Goal: Transaction & Acquisition: Obtain resource

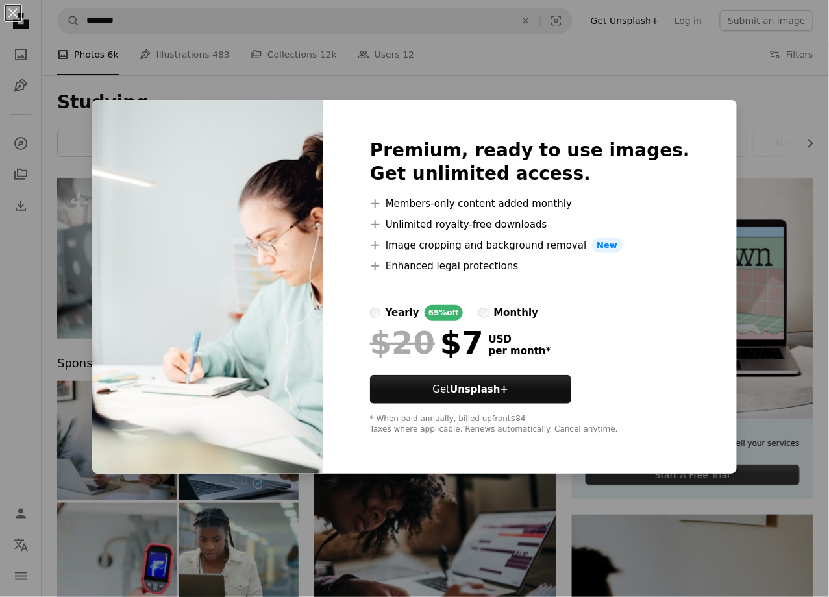
click at [728, 256] on div "An X shape Premium, ready to use images. Get unlimited access. A plus sign Memb…" at bounding box center [414, 298] width 829 height 597
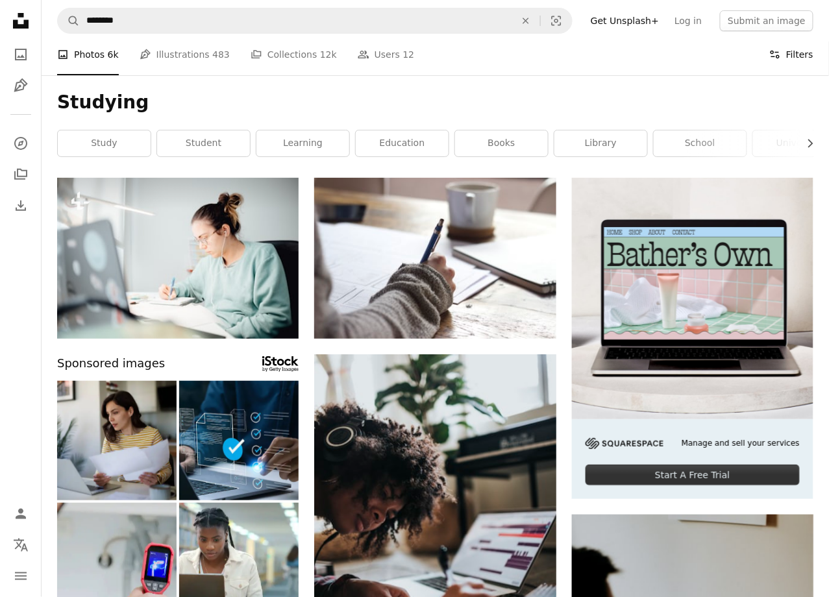
click at [786, 49] on button "Filters Filters" at bounding box center [791, 55] width 44 height 42
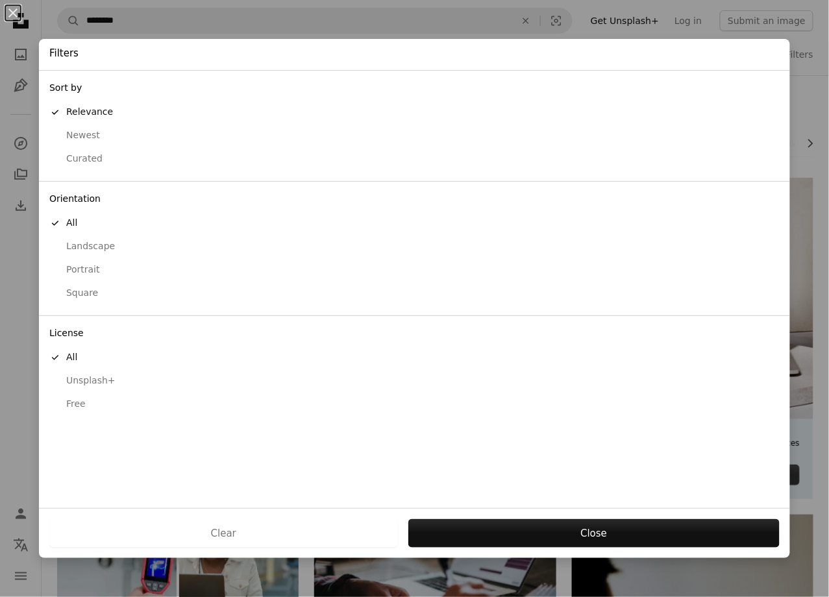
click at [786, 71] on div "Sort by A checkmark Relevance Newest Curated" at bounding box center [414, 126] width 751 height 111
click at [94, 379] on button "Unsplash+" at bounding box center [414, 380] width 751 height 23
click at [85, 398] on div "Free" at bounding box center [414, 404] width 730 height 13
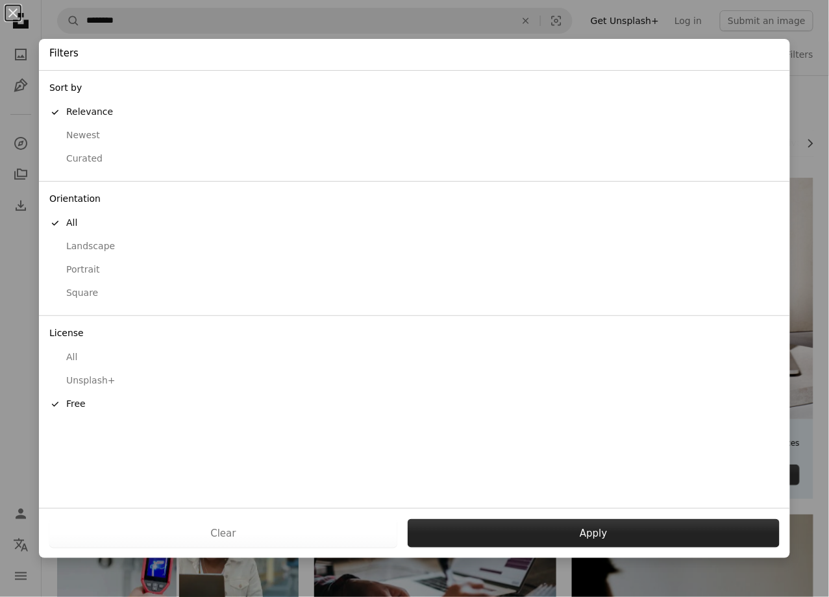
click at [533, 525] on button "Apply" at bounding box center [594, 533] width 372 height 29
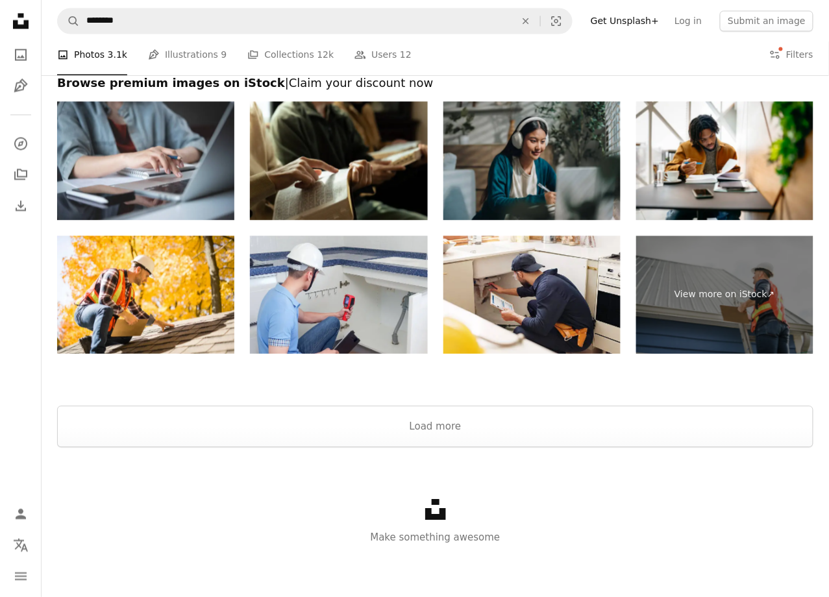
scroll to position [1957, 0]
click at [495, 435] on button "Load more" at bounding box center [435, 427] width 756 height 42
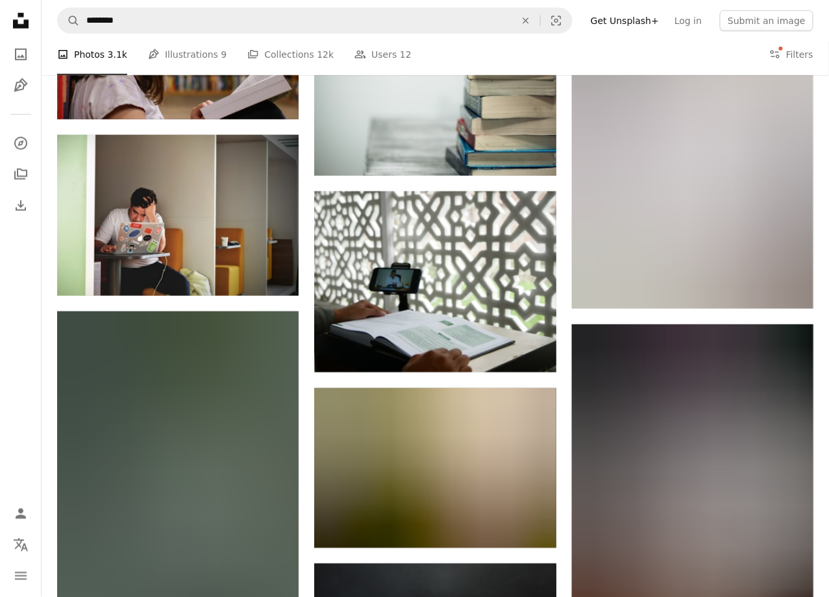
scroll to position [6555, 0]
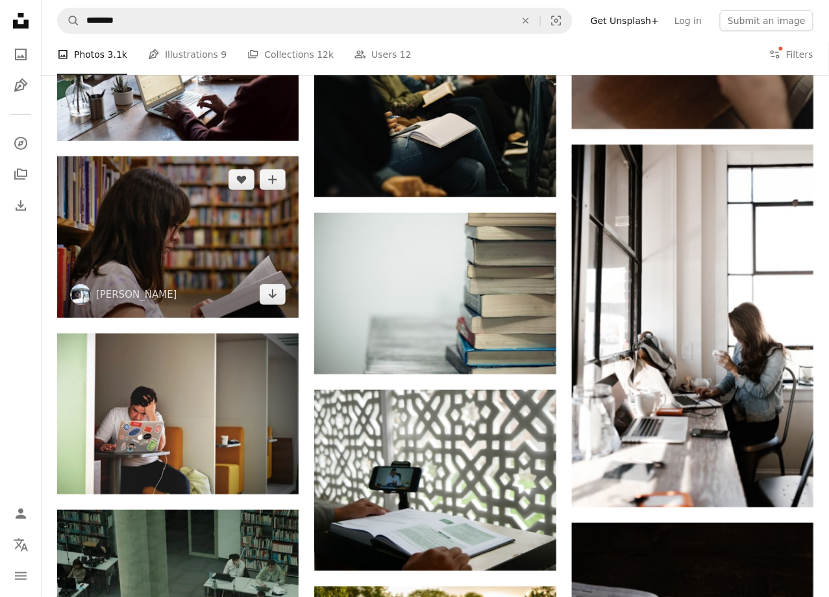
click at [189, 221] on img at bounding box center [177, 237] width 241 height 162
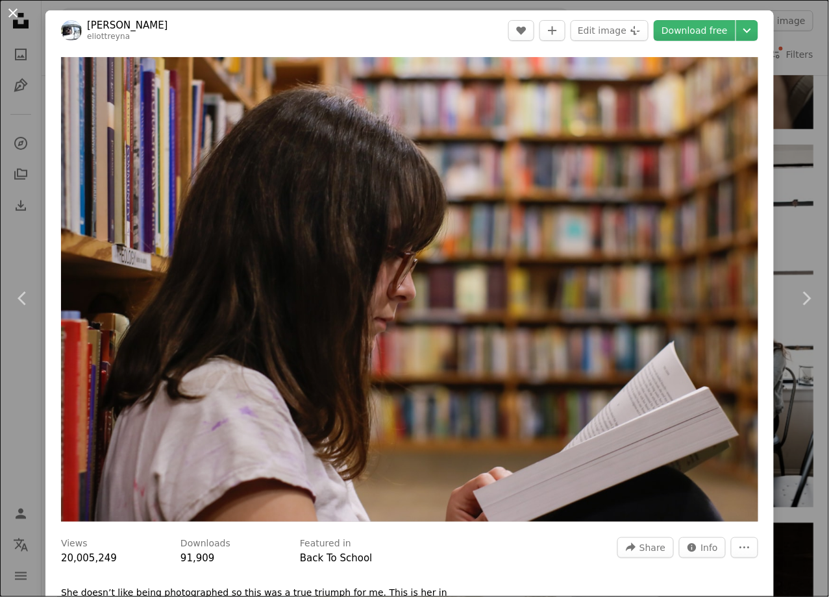
click at [16, 21] on button "An X shape" at bounding box center [13, 13] width 16 height 16
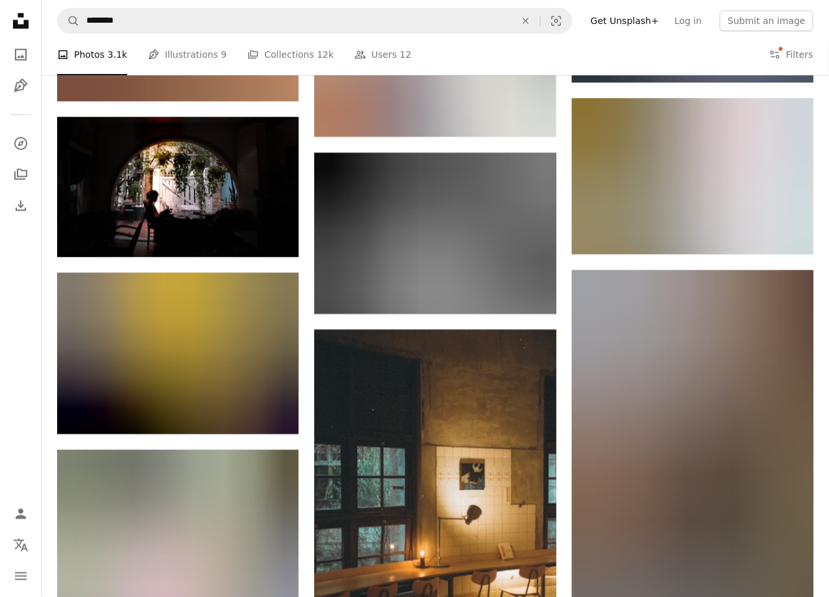
scroll to position [27196, 0]
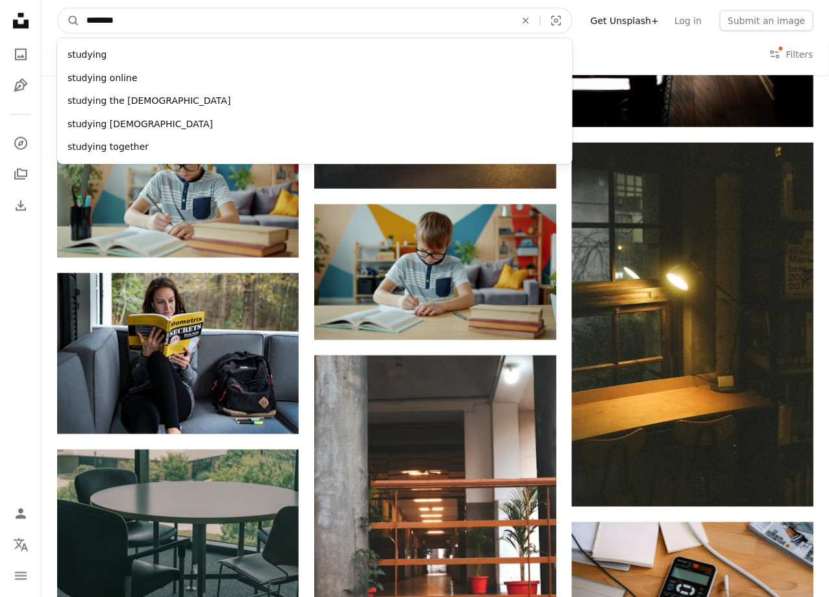
drag, startPoint x: 243, startPoint y: 19, endPoint x: -2, endPoint y: -1, distance: 245.5
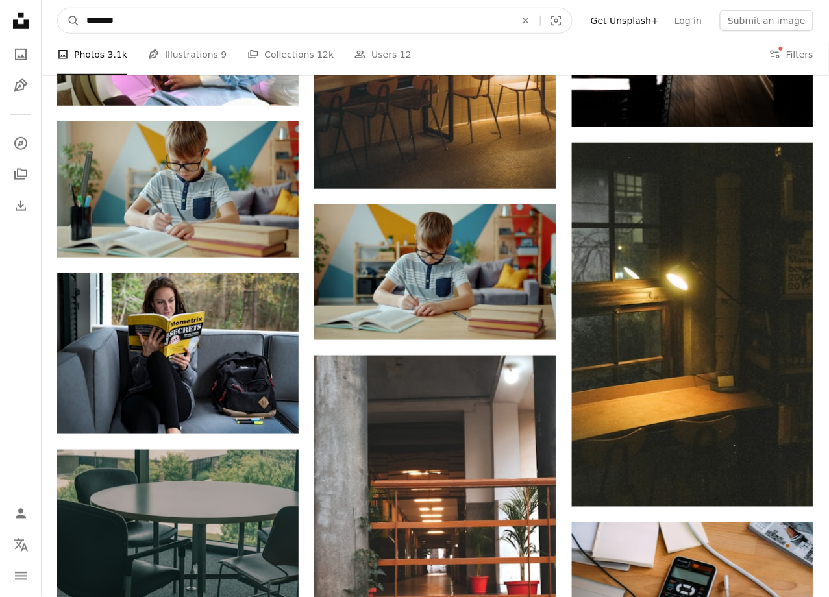
click at [135, 27] on input "********" at bounding box center [296, 20] width 432 height 25
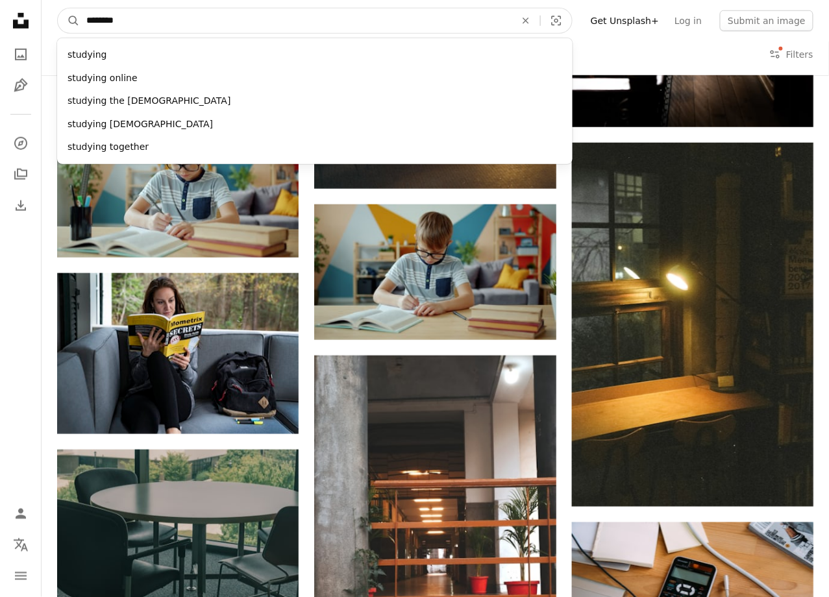
click at [87, 19] on input "********" at bounding box center [296, 20] width 432 height 25
type input "**********"
click at [69, 20] on button "A magnifying glass" at bounding box center [69, 20] width 22 height 25
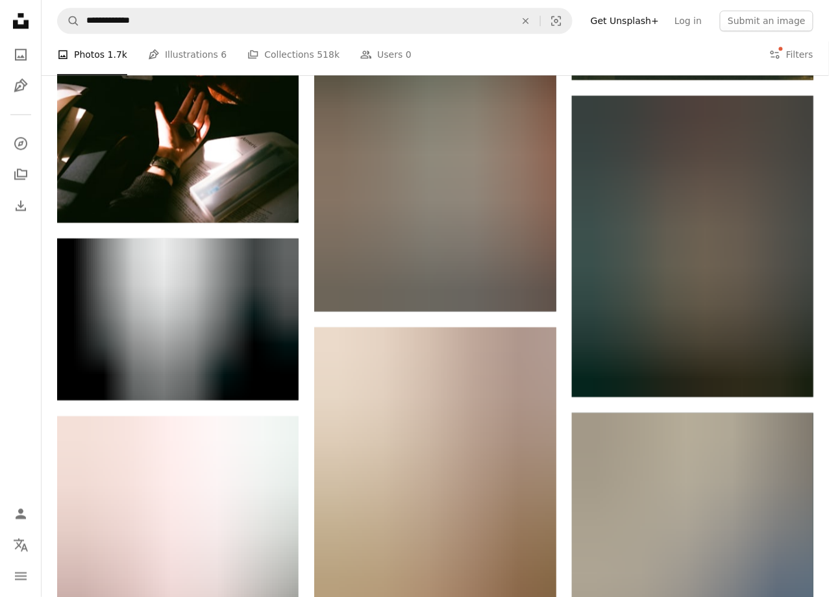
scroll to position [14026, 0]
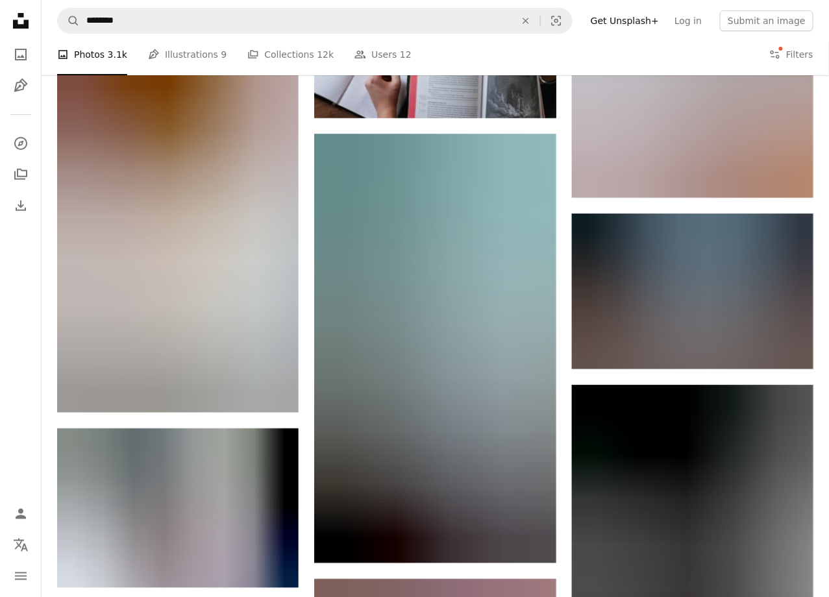
scroll to position [27196, 0]
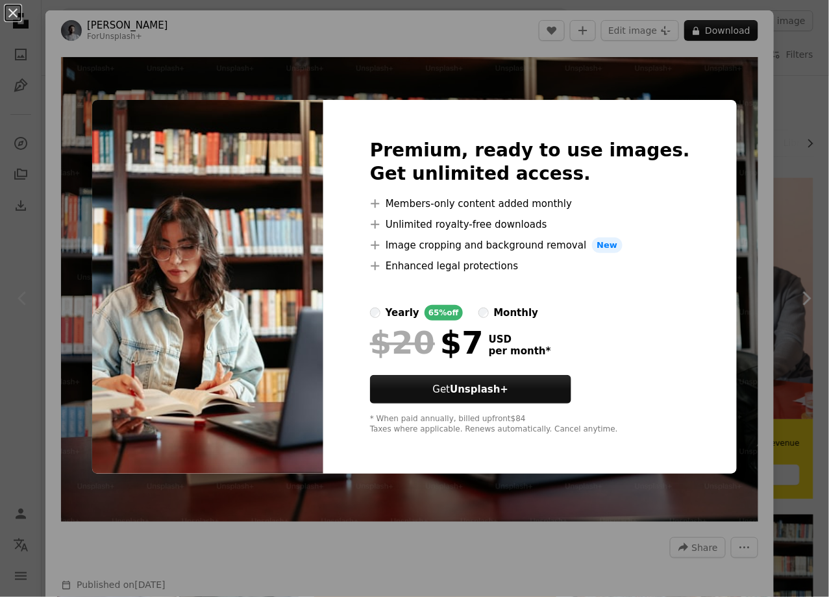
click at [713, 110] on div "An X shape Premium, ready to use images. Get unlimited access. A plus sign Memb…" at bounding box center [414, 298] width 829 height 597
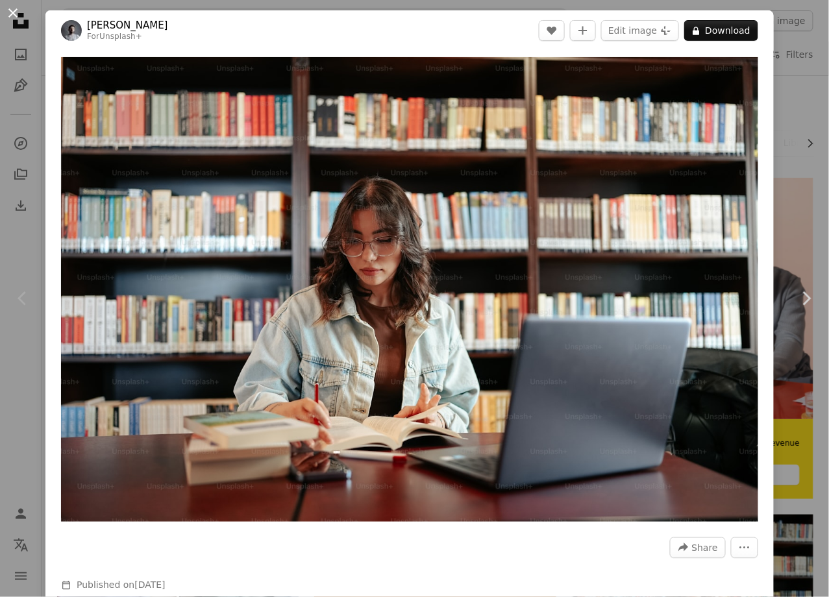
click at [15, 11] on button "An X shape" at bounding box center [13, 13] width 16 height 16
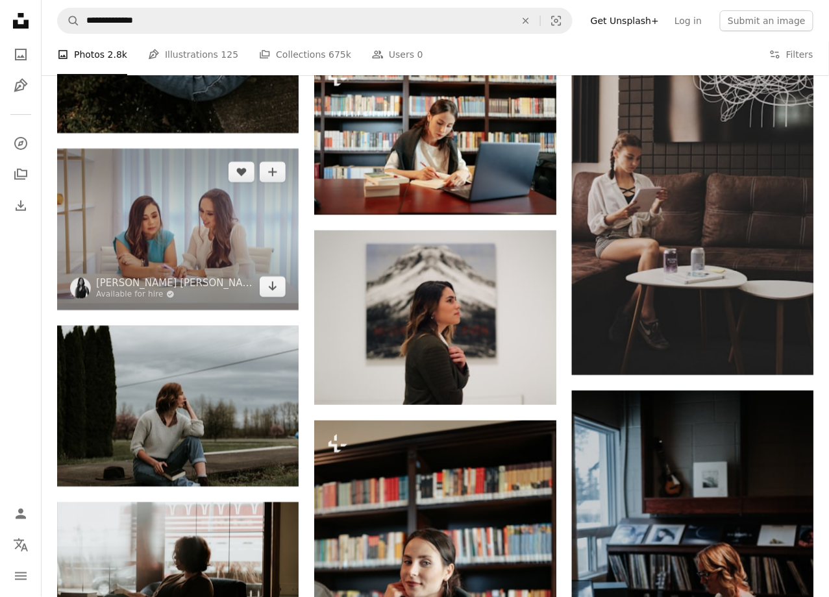
scroll to position [1566, 0]
